Goal: Information Seeking & Learning: Learn about a topic

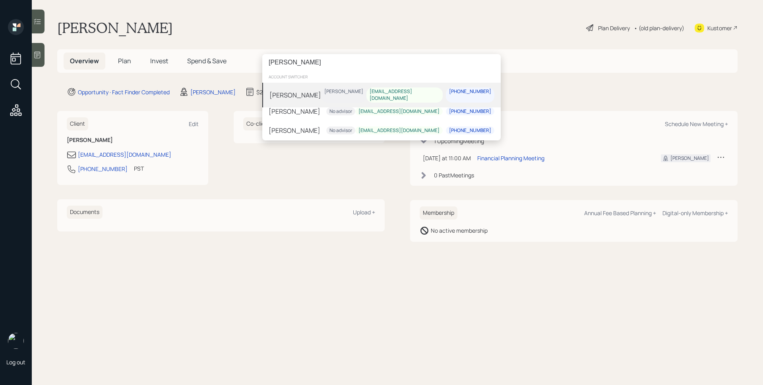
type input "[PERSON_NAME]"
click at [337, 90] on div "[PERSON_NAME] [PERSON_NAME] [EMAIL_ADDRESS][DOMAIN_NAME] [PHONE_NUMBER]" at bounding box center [381, 95] width 238 height 25
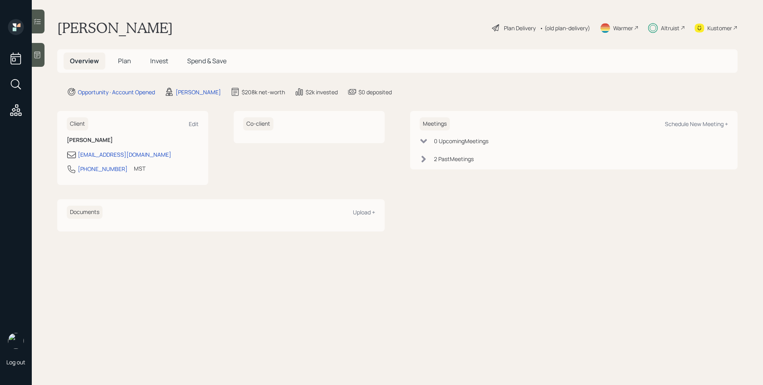
click at [160, 58] on span "Invest" at bounding box center [159, 60] width 18 height 9
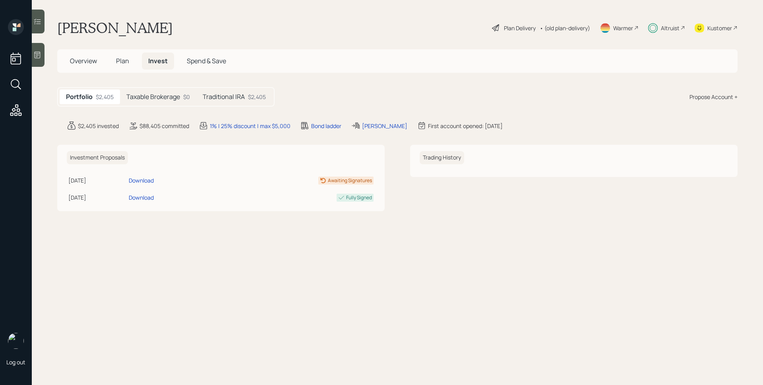
click at [175, 97] on h5 "Taxable Brokerage" at bounding box center [153, 97] width 54 height 8
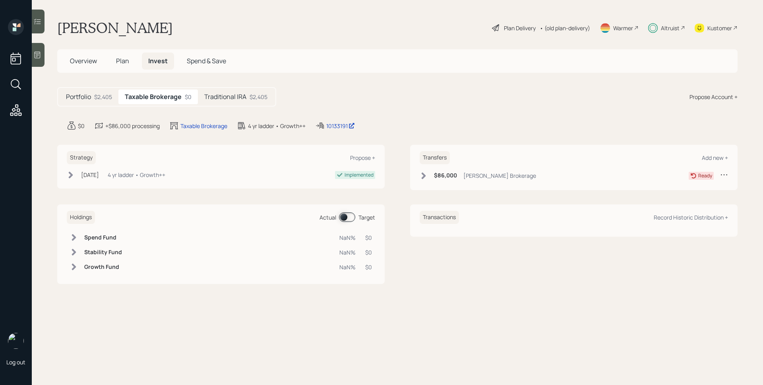
click at [216, 96] on h5 "Traditional IRA" at bounding box center [225, 97] width 42 height 8
